Goal: Transaction & Acquisition: Download file/media

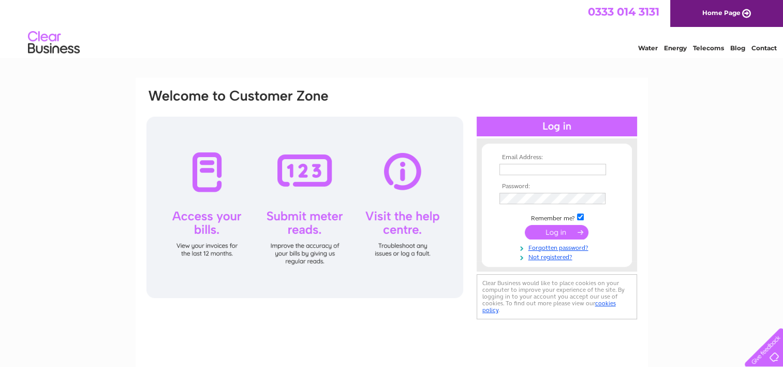
type input "uk2009pad@hotmail.com"
click at [197, 193] on div at bounding box center [305, 207] width 317 height 181
click at [558, 232] on input "submit" at bounding box center [557, 232] width 64 height 14
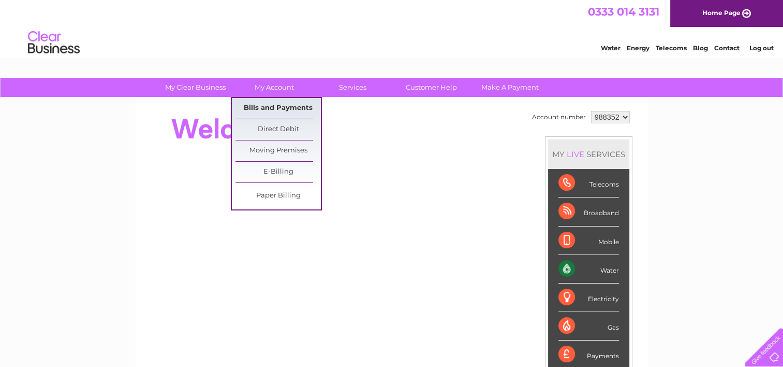
click at [279, 109] on link "Bills and Payments" at bounding box center [278, 108] width 85 height 21
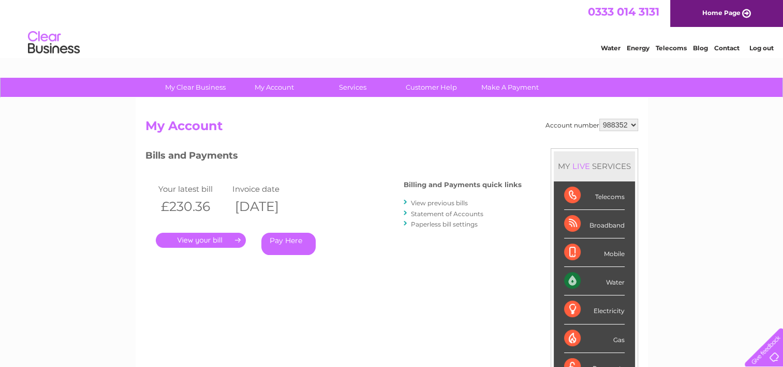
click at [429, 203] on link "View previous bills" at bounding box center [439, 203] width 57 height 8
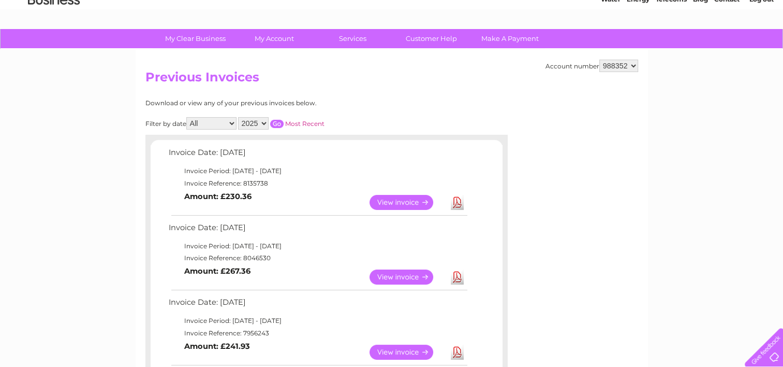
scroll to position [31, 0]
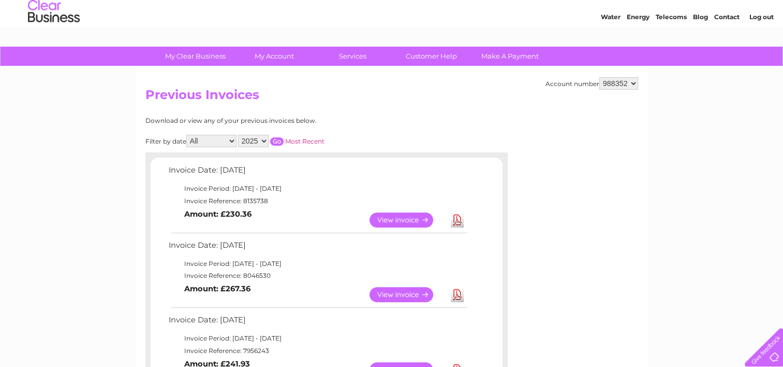
click at [254, 142] on select "2025 2024 2023 2022" at bounding box center [253, 141] width 31 height 12
click at [239, 135] on select "2025 2024 2023 2022" at bounding box center [253, 141] width 31 height 12
click at [275, 140] on input "button" at bounding box center [276, 141] width 13 height 8
click at [275, 139] on input "button" at bounding box center [276, 141] width 13 height 8
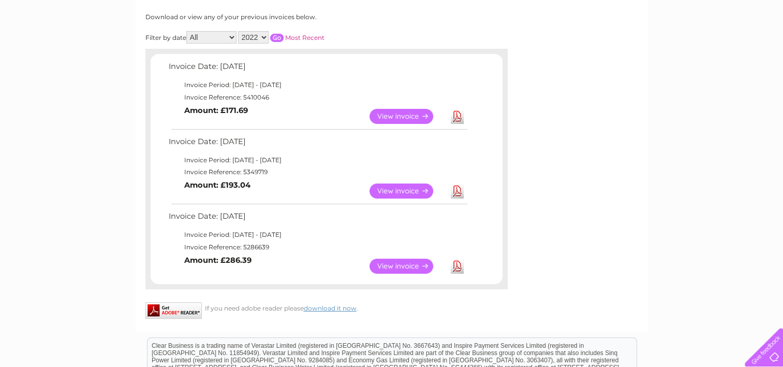
scroll to position [83, 0]
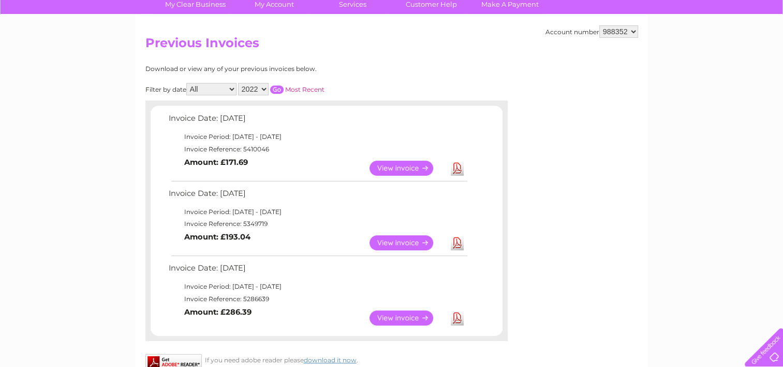
click at [249, 89] on select "2025 2024 2023 2022" at bounding box center [253, 89] width 31 height 12
click at [239, 83] on select "2025 2024 2023 2022" at bounding box center [253, 89] width 31 height 12
click at [457, 316] on link "Download" at bounding box center [457, 317] width 13 height 15
click at [457, 243] on link "Download" at bounding box center [457, 242] width 13 height 15
click at [454, 168] on link "Download" at bounding box center [457, 168] width 13 height 15
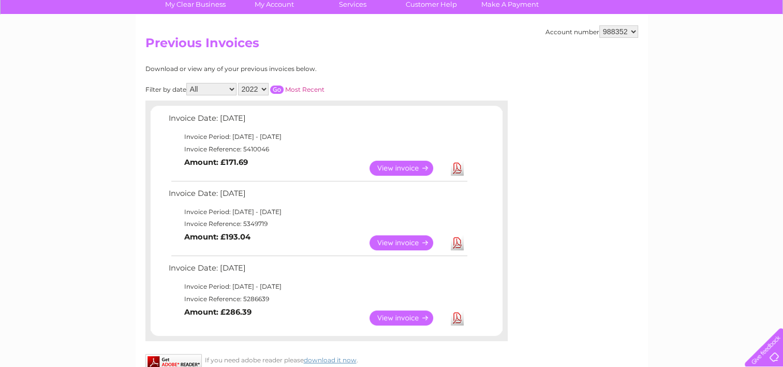
click at [255, 89] on select "2025 2024 2023 2022" at bounding box center [253, 89] width 31 height 12
select select "2023"
click at [239, 83] on select "2025 2024 2023 2022" at bounding box center [253, 89] width 31 height 12
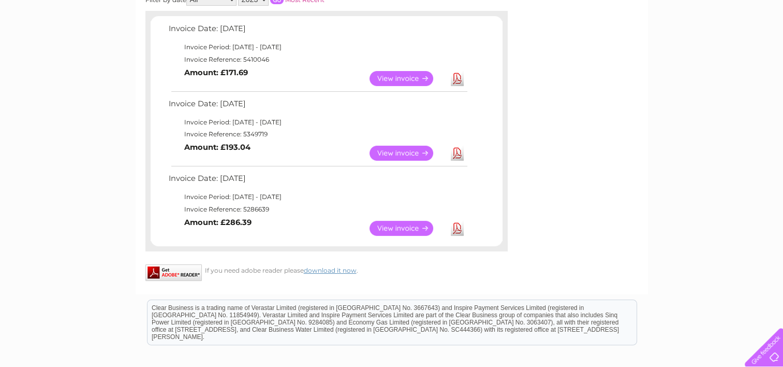
scroll to position [135, 0]
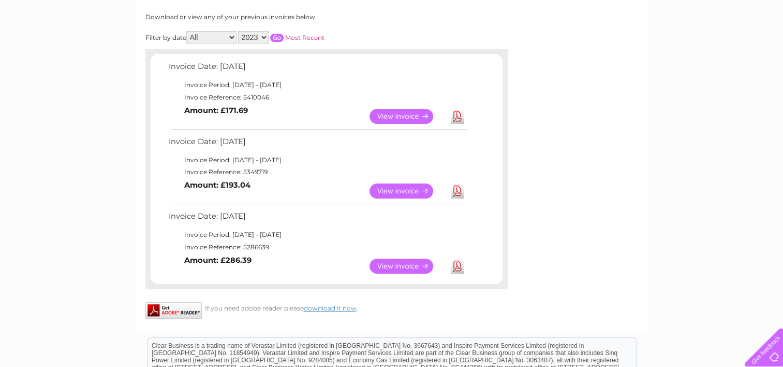
click at [278, 38] on input "button" at bounding box center [276, 38] width 13 height 8
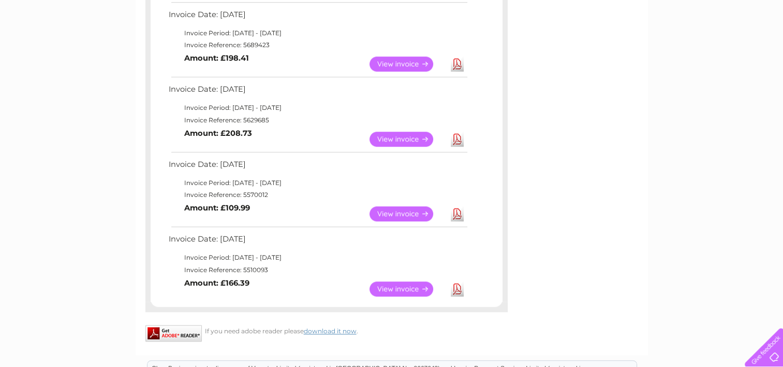
scroll to position [802, 0]
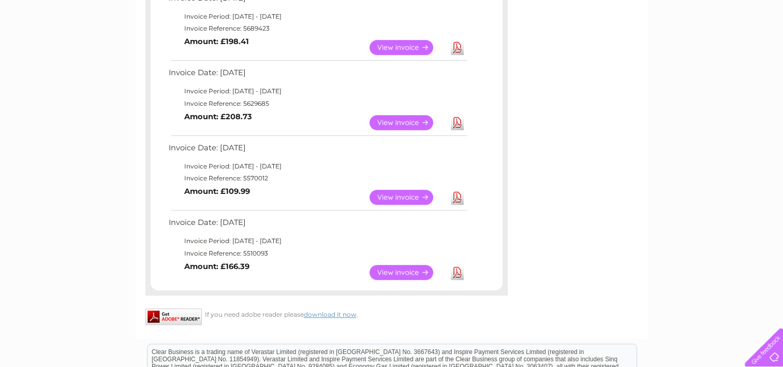
click at [458, 272] on link "Download" at bounding box center [457, 272] width 13 height 15
click at [456, 199] on link "Download" at bounding box center [457, 197] width 13 height 15
click at [459, 120] on link "Download" at bounding box center [457, 122] width 13 height 15
click at [456, 51] on link "Download" at bounding box center [457, 47] width 13 height 15
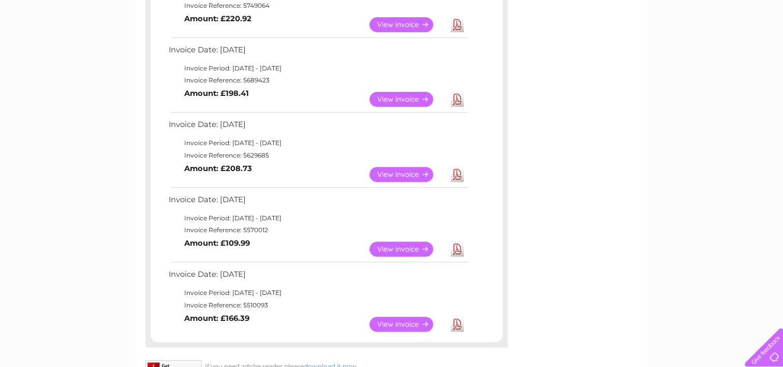
scroll to position [698, 0]
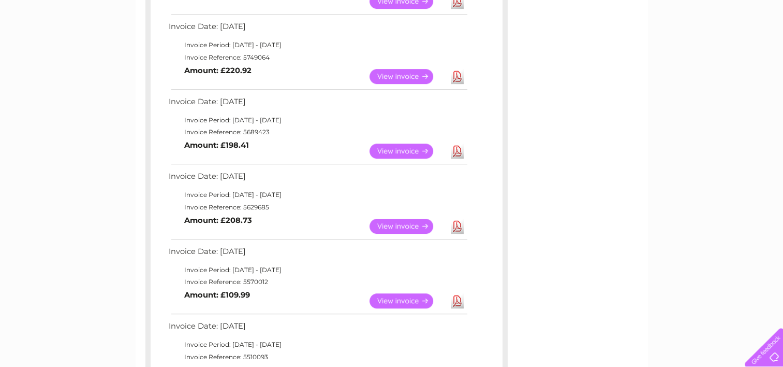
click at [453, 77] on link "Download" at bounding box center [457, 76] width 13 height 15
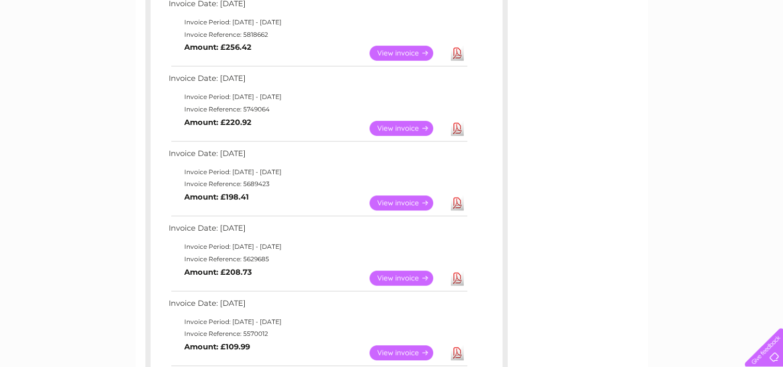
scroll to position [594, 0]
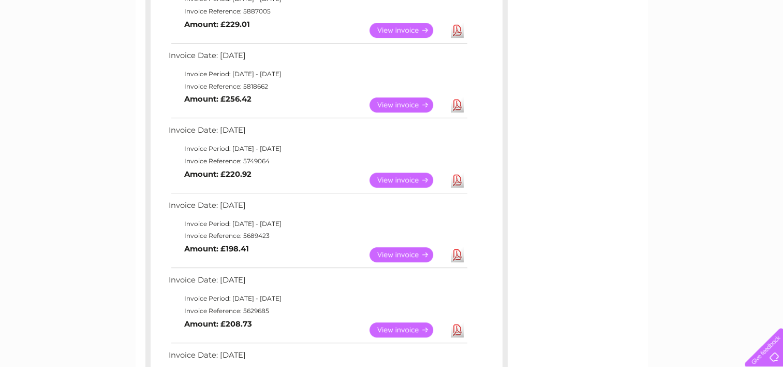
click at [460, 103] on link "Download" at bounding box center [457, 104] width 13 height 15
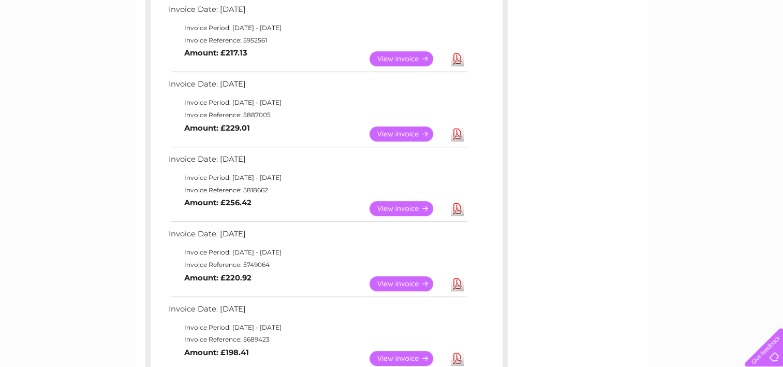
click at [459, 134] on link "Download" at bounding box center [457, 133] width 13 height 15
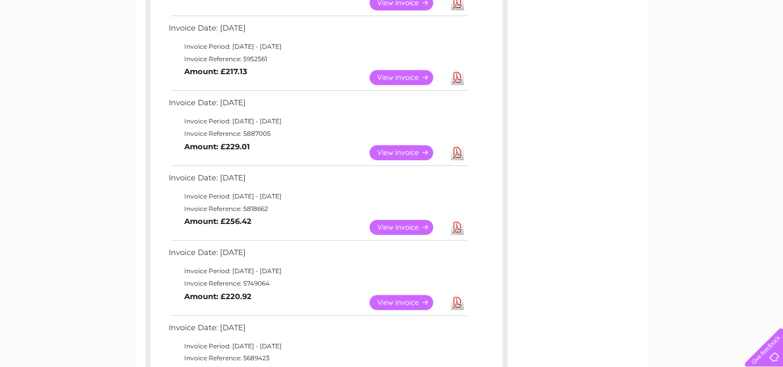
scroll to position [439, 0]
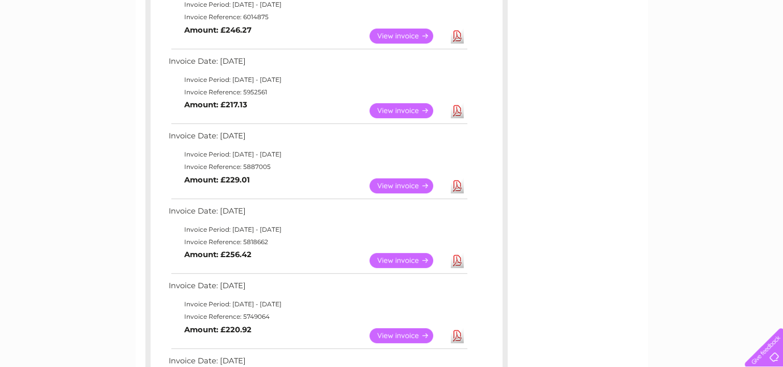
click at [454, 111] on link "Download" at bounding box center [457, 110] width 13 height 15
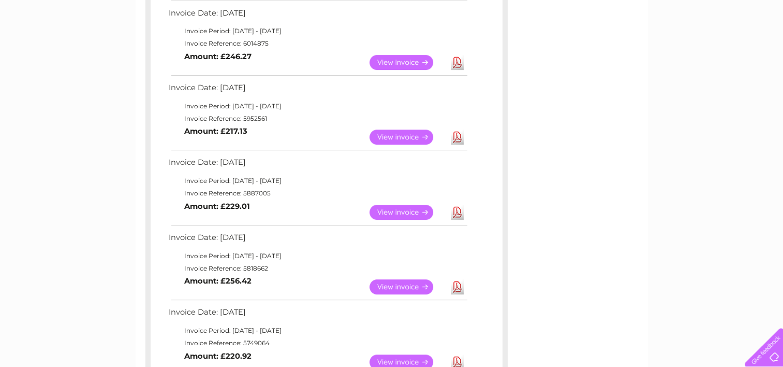
scroll to position [387, 0]
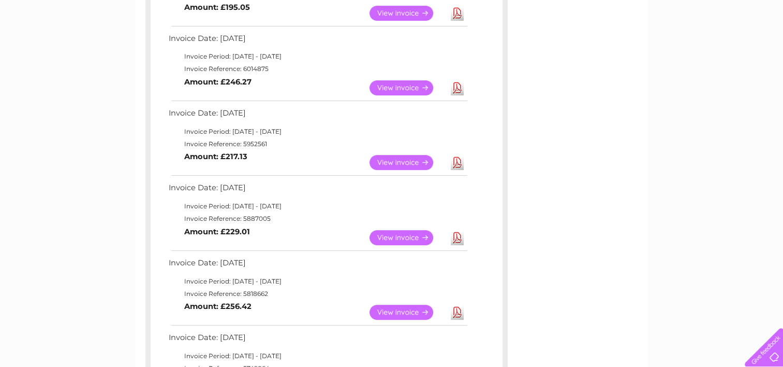
click at [454, 84] on link "Download" at bounding box center [457, 87] width 13 height 15
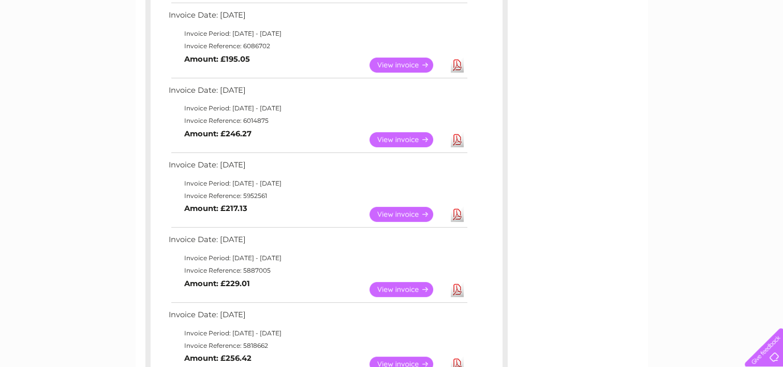
click at [457, 68] on link "Download" at bounding box center [457, 64] width 13 height 15
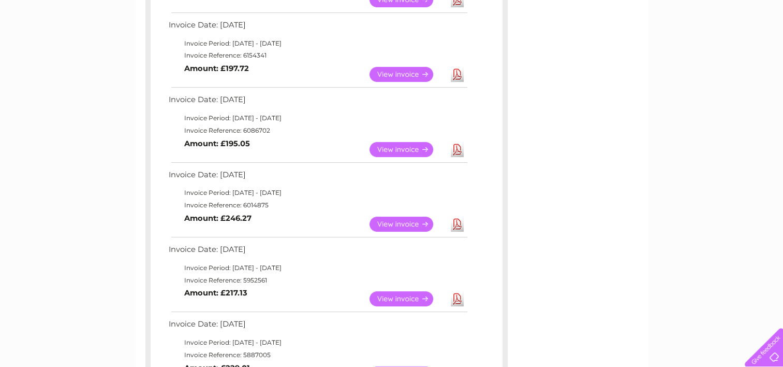
scroll to position [232, 0]
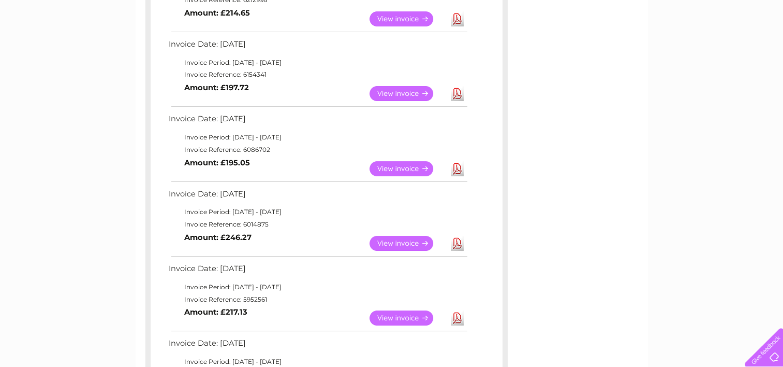
click at [457, 90] on link "Download" at bounding box center [457, 93] width 13 height 15
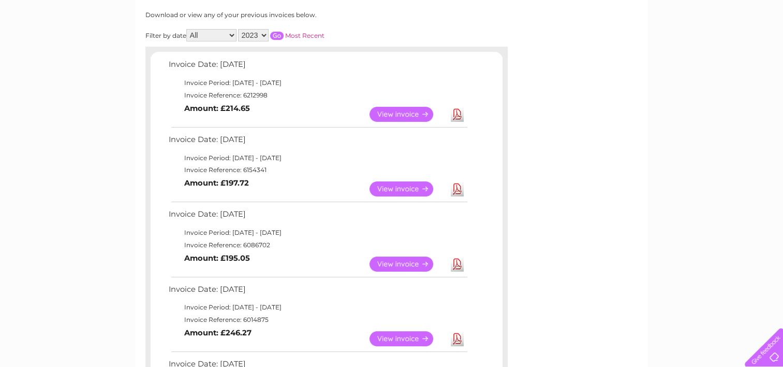
scroll to position [128, 0]
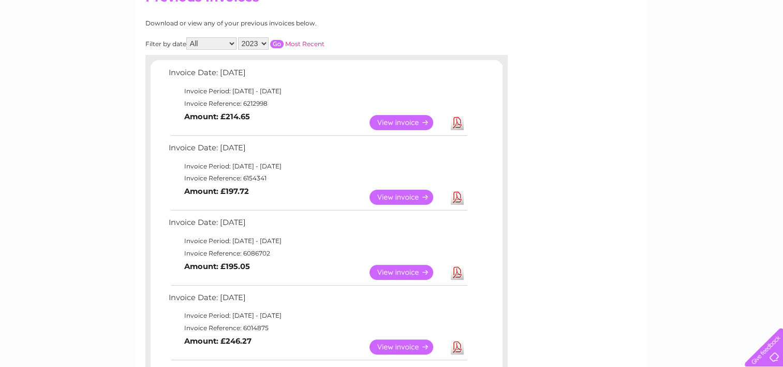
click at [456, 119] on link "Download" at bounding box center [457, 122] width 13 height 15
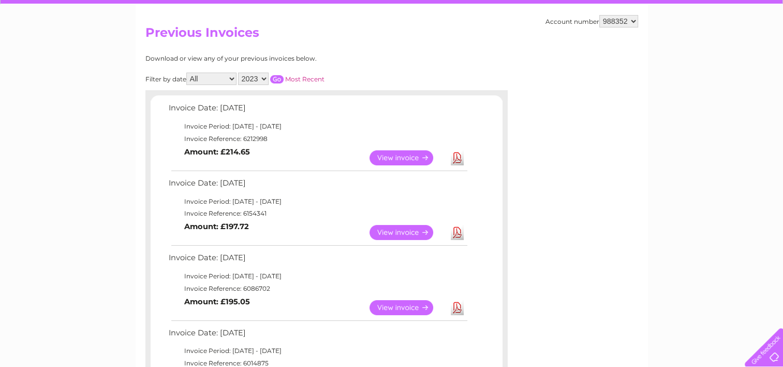
scroll to position [77, 0]
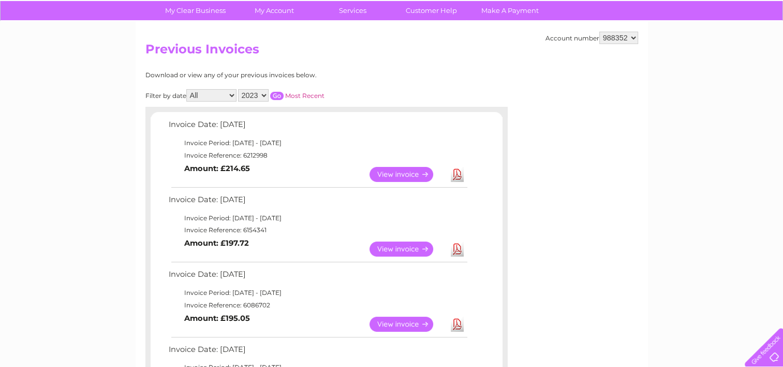
click at [261, 94] on select "2025 2024 2023 2022" at bounding box center [253, 95] width 31 height 12
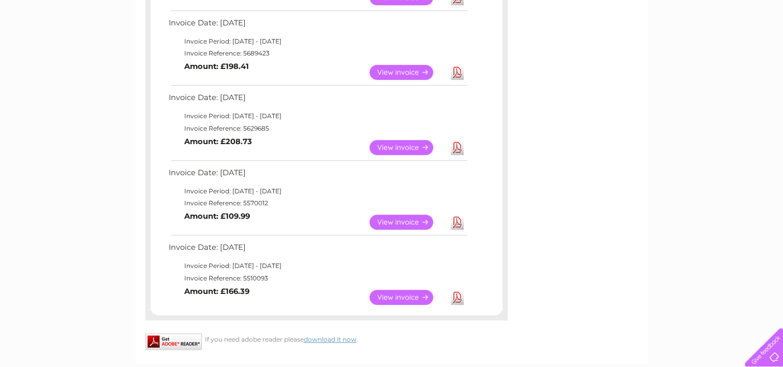
scroll to position [725, 0]
